Goal: Communication & Community: Answer question/provide support

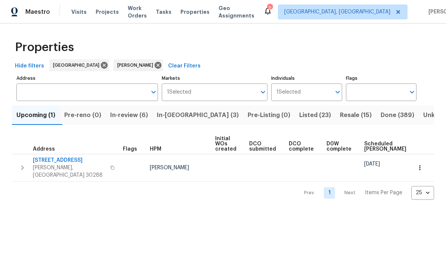
click at [188, 116] on span "In-[GEOGRAPHIC_DATA] (3)" at bounding box center [198, 115] width 82 height 10
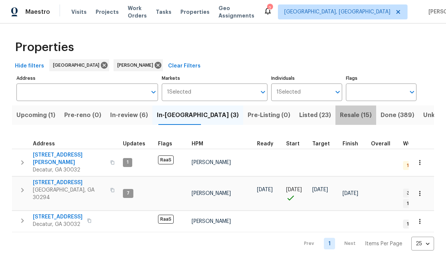
click at [340, 119] on span "Resale (15)" at bounding box center [356, 115] width 32 height 10
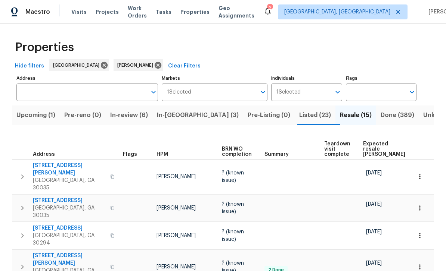
click at [134, 15] on span "Work Orders" at bounding box center [137, 11] width 19 height 15
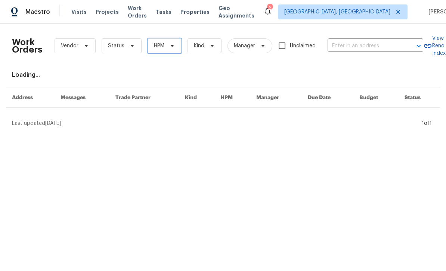
click at [157, 48] on span "HPM" at bounding box center [159, 45] width 10 height 7
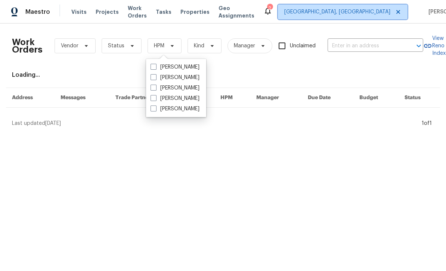
click at [366, 11] on span "[GEOGRAPHIC_DATA], [GEOGRAPHIC_DATA]" at bounding box center [343, 11] width 130 height 15
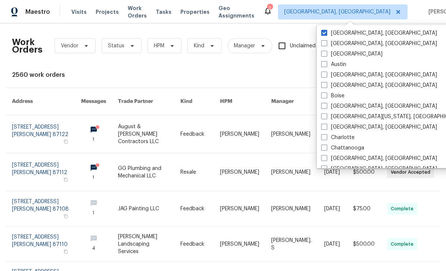
click at [330, 52] on label "[GEOGRAPHIC_DATA]" at bounding box center [351, 53] width 61 height 7
click at [326, 52] on input "[GEOGRAPHIC_DATA]" at bounding box center [323, 52] width 5 height 5
checkbox input "true"
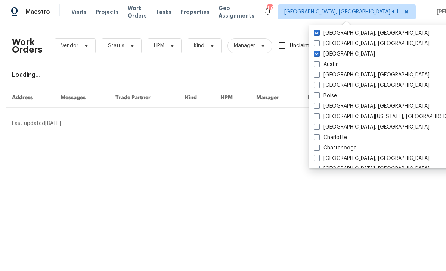
click at [339, 34] on label "[GEOGRAPHIC_DATA], [GEOGRAPHIC_DATA]" at bounding box center [372, 32] width 116 height 7
click at [318, 34] on input "[GEOGRAPHIC_DATA], [GEOGRAPHIC_DATA]" at bounding box center [316, 31] width 5 height 5
checkbox input "false"
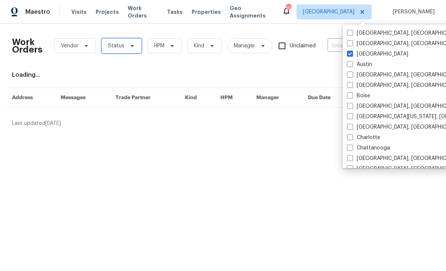
click at [113, 47] on span "Status" at bounding box center [116, 45] width 16 height 7
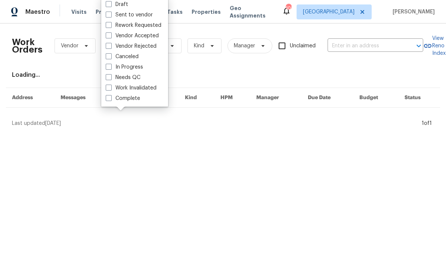
click at [117, 77] on label "Needs QC" at bounding box center [123, 77] width 35 height 7
click at [110, 77] on input "Needs QC" at bounding box center [108, 76] width 5 height 5
checkbox input "true"
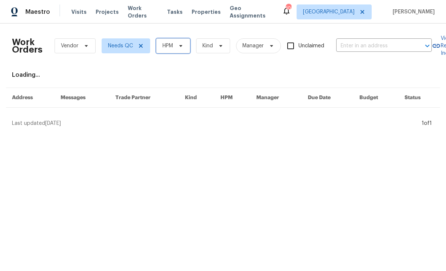
click at [185, 44] on span "HPM" at bounding box center [173, 45] width 34 height 15
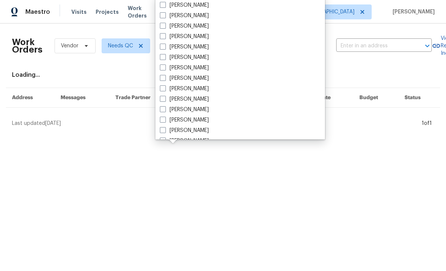
scroll to position [230, 0]
click at [196, 118] on label "[PERSON_NAME]" at bounding box center [184, 119] width 49 height 7
click at [165, 118] on input "[PERSON_NAME]" at bounding box center [162, 118] width 5 height 5
checkbox input "true"
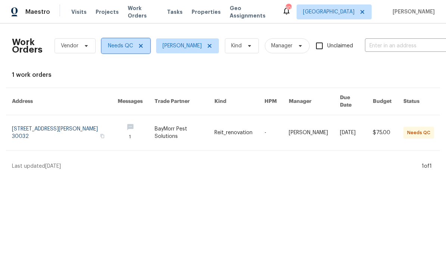
click at [133, 44] on span "Needs QC" at bounding box center [126, 45] width 49 height 15
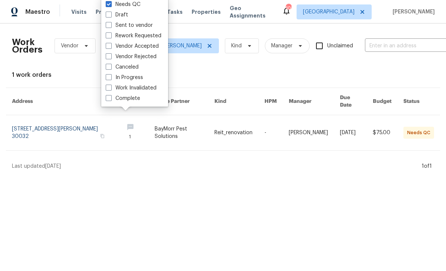
click at [140, 78] on label "In Progress" at bounding box center [124, 77] width 37 height 7
click at [110, 78] on input "In Progress" at bounding box center [108, 76] width 5 height 5
checkbox input "true"
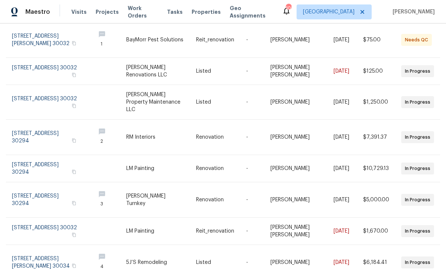
scroll to position [93, 0]
click at [54, 62] on link at bounding box center [50, 70] width 77 height 27
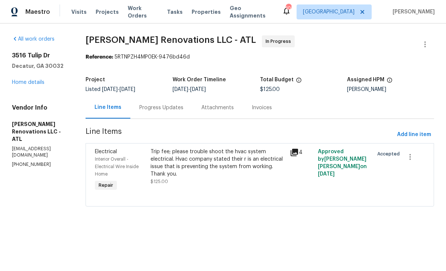
click at [181, 109] on div "Progress Updates" at bounding box center [161, 107] width 44 height 7
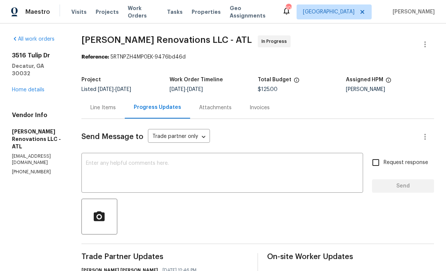
click at [40, 87] on link "Home details" at bounding box center [28, 89] width 32 height 5
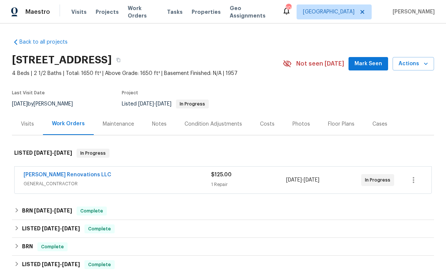
click at [146, 12] on span "Work Orders" at bounding box center [143, 11] width 30 height 15
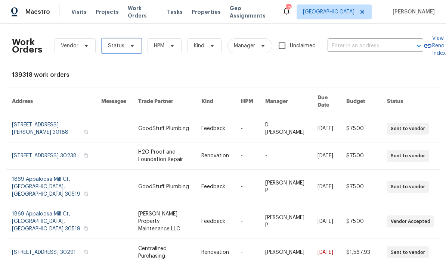
click at [127, 47] on span at bounding box center [131, 46] width 8 height 6
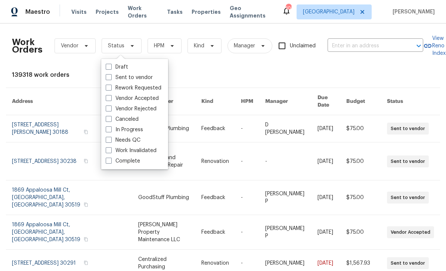
click at [141, 128] on label "In Progress" at bounding box center [124, 129] width 37 height 7
click at [110, 128] on input "In Progress" at bounding box center [108, 128] width 5 height 5
checkbox input "true"
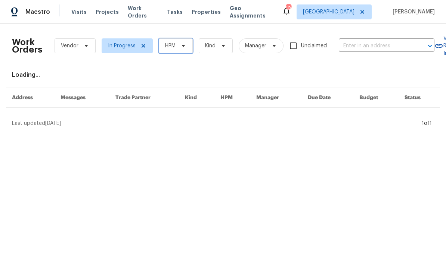
click at [177, 48] on span "HPM" at bounding box center [176, 45] width 34 height 15
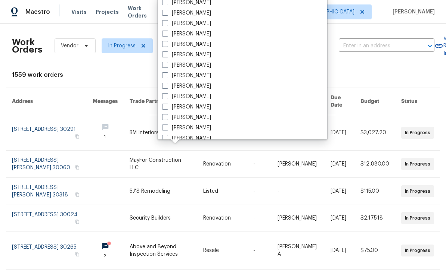
scroll to position [238, 0]
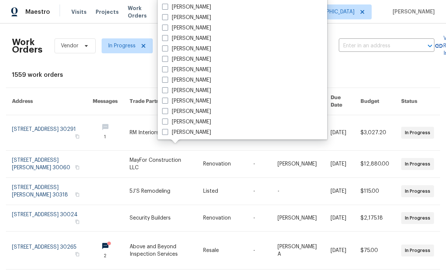
click at [198, 110] on label "[PERSON_NAME]" at bounding box center [186, 111] width 49 height 7
click at [167, 110] on input "[PERSON_NAME]" at bounding box center [164, 110] width 5 height 5
checkbox input "true"
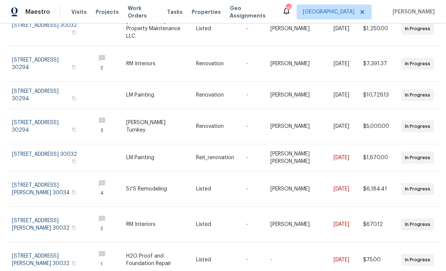
scroll to position [131, 0]
click at [51, 121] on link at bounding box center [50, 126] width 77 height 35
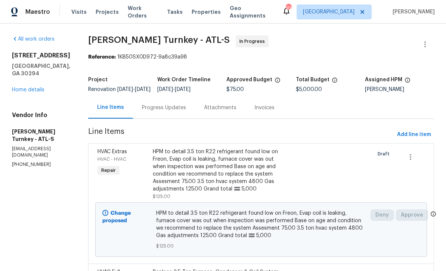
click at [174, 112] on div "Progress Updates" at bounding box center [164, 107] width 44 height 7
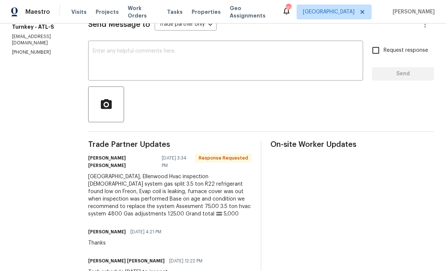
scroll to position [115, 0]
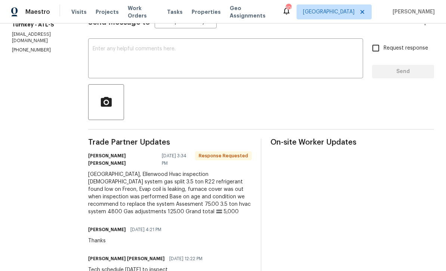
click at [279, 62] on textarea at bounding box center [226, 59] width 266 height 26
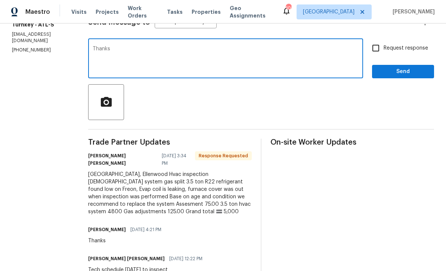
type textarea "Thanks"
click at [377, 56] on input "Request response" at bounding box center [376, 48] width 16 height 16
checkbox input "true"
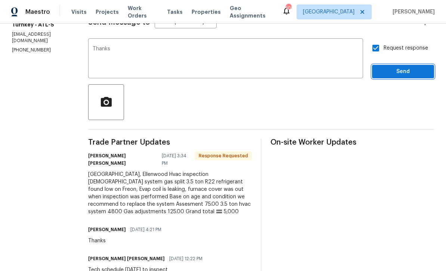
click at [396, 77] on span "Send" at bounding box center [403, 71] width 50 height 9
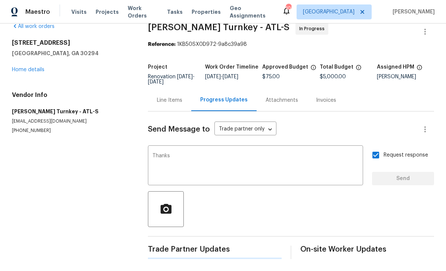
scroll to position [0, 0]
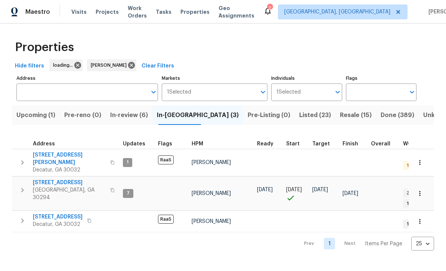
click at [141, 113] on span "In-review (6)" at bounding box center [129, 115] width 38 height 10
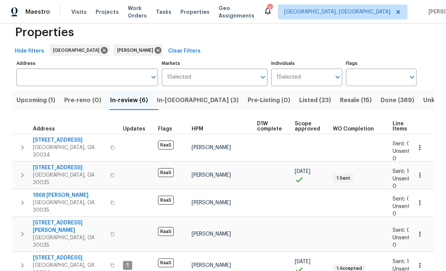
scroll to position [14, 0]
